Goal: Task Accomplishment & Management: Manage account settings

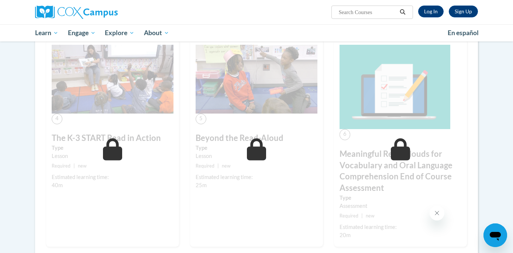
scroll to position [350, 0]
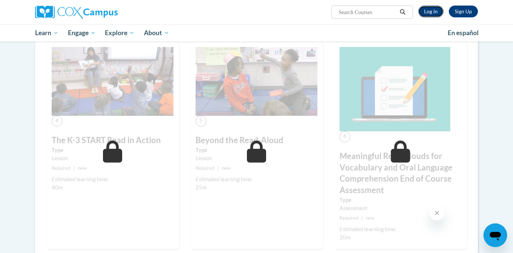
click at [428, 12] on link "Log In" at bounding box center [430, 12] width 25 height 12
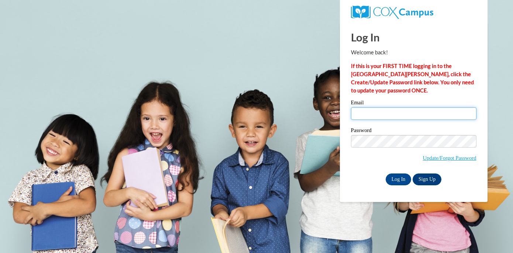
click at [402, 113] on input "Email" at bounding box center [414, 113] width 126 height 13
type input "tanakalora@gmail.com"
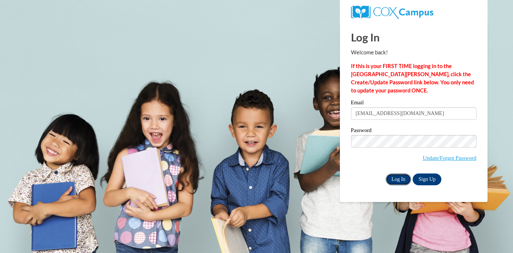
click at [397, 178] on input "Log In" at bounding box center [399, 179] width 26 height 12
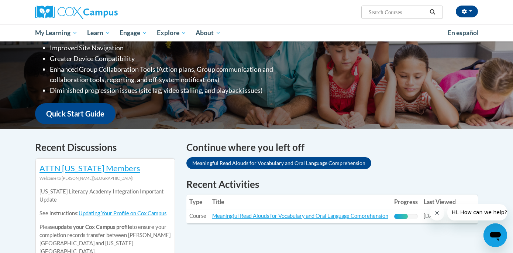
scroll to position [131, 0]
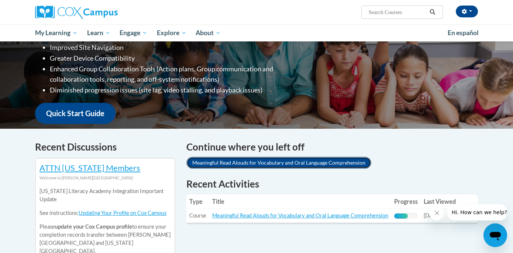
click at [272, 159] on link "Meaningful Read Alouds for Vocabulary and Oral Language Comprehension" at bounding box center [278, 163] width 185 height 12
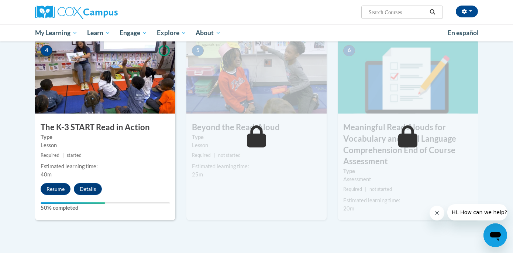
scroll to position [387, 0]
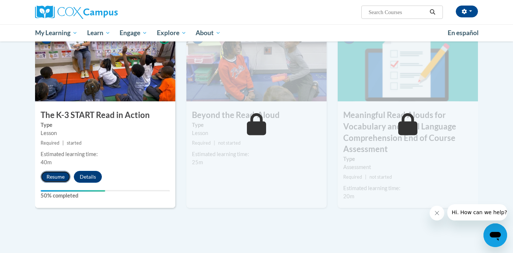
click at [55, 177] on button "Resume" at bounding box center [56, 177] width 30 height 12
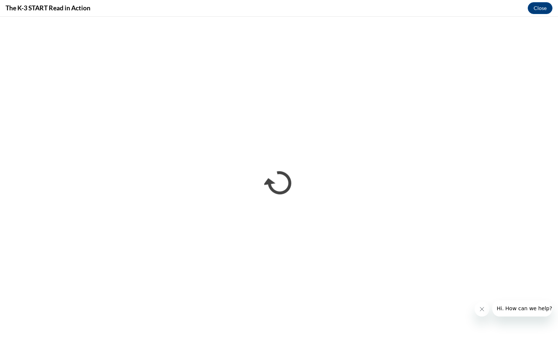
scroll to position [0, 0]
